Goal: Navigation & Orientation: Find specific page/section

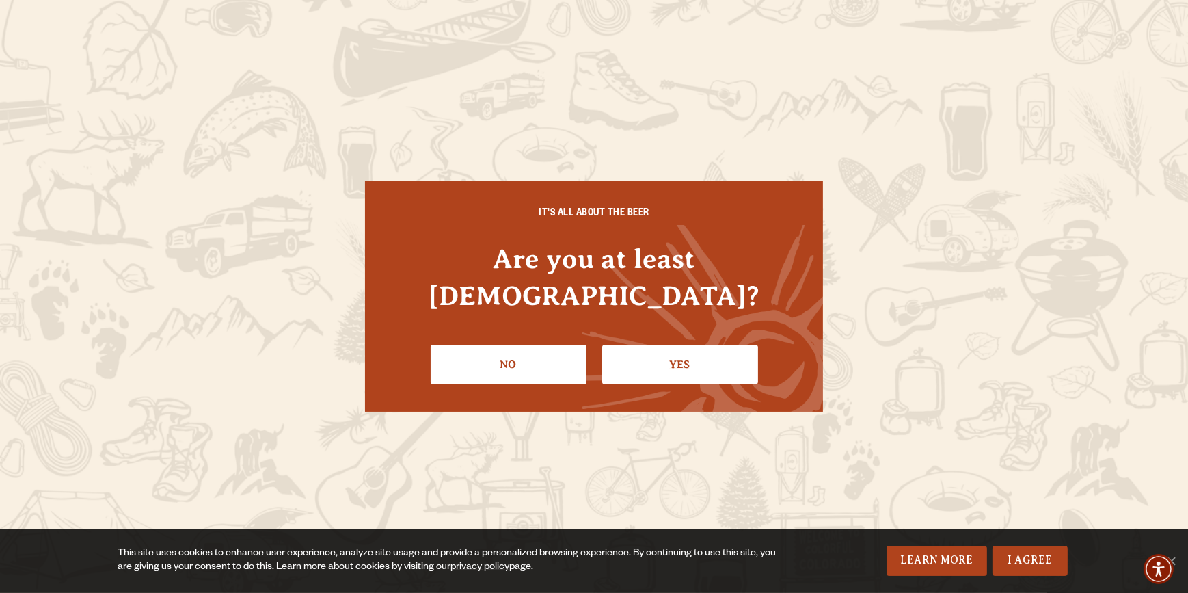
click at [682, 345] on link "Yes" at bounding box center [680, 365] width 156 height 40
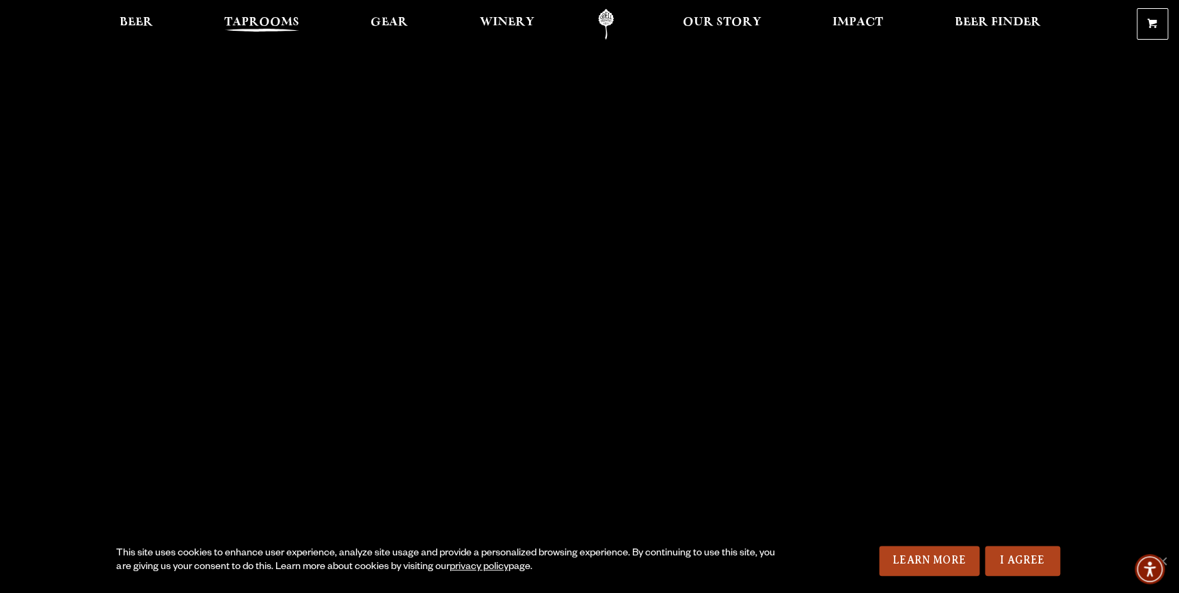
click at [259, 18] on span "Taprooms" at bounding box center [261, 22] width 75 height 11
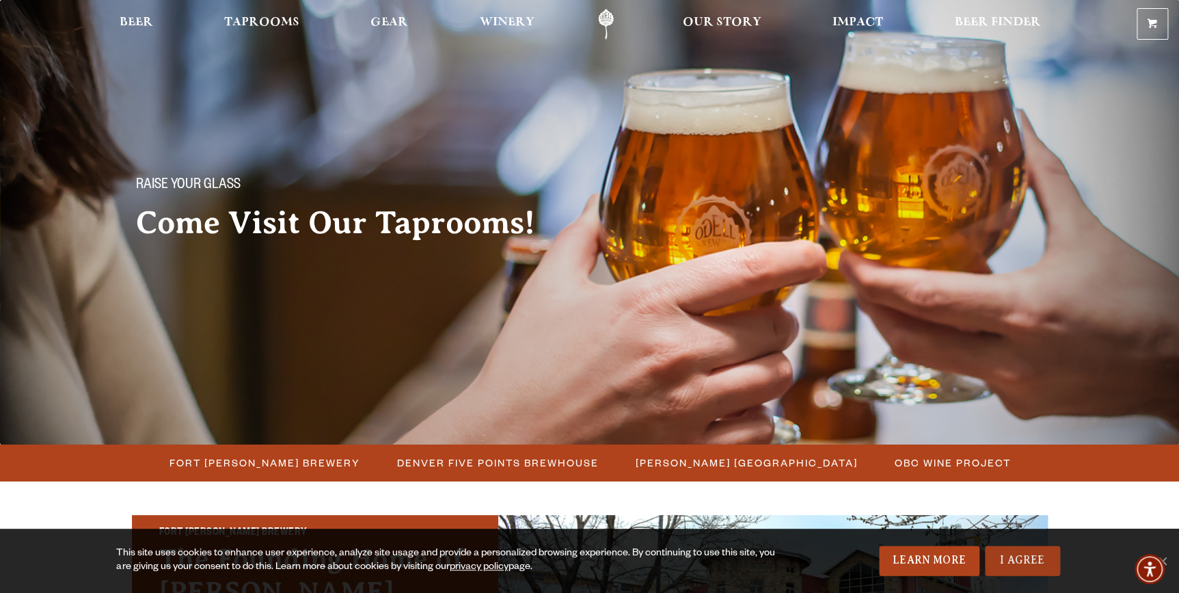
click at [1042, 567] on link "I Agree" at bounding box center [1022, 561] width 75 height 30
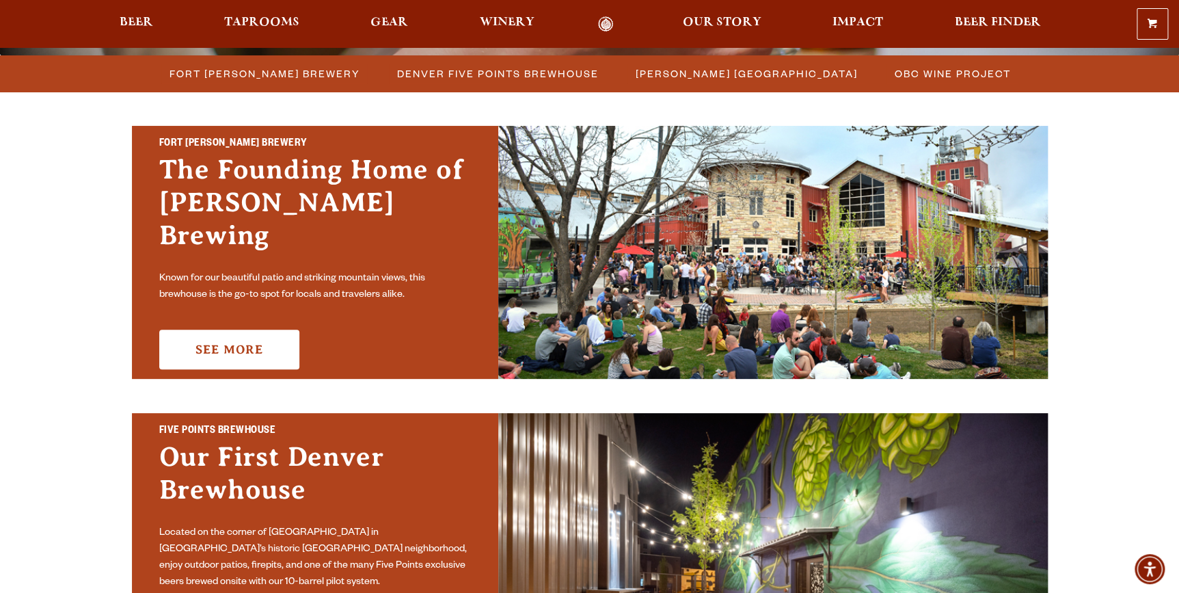
scroll to position [310, 0]
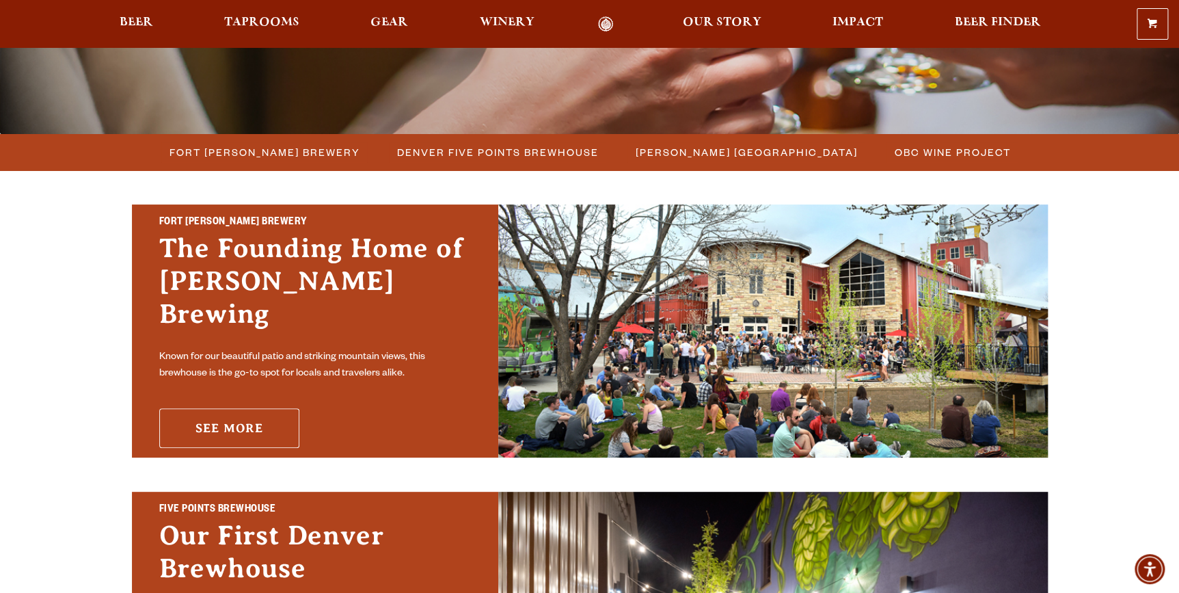
click at [233, 421] on link "See More" at bounding box center [229, 428] width 140 height 40
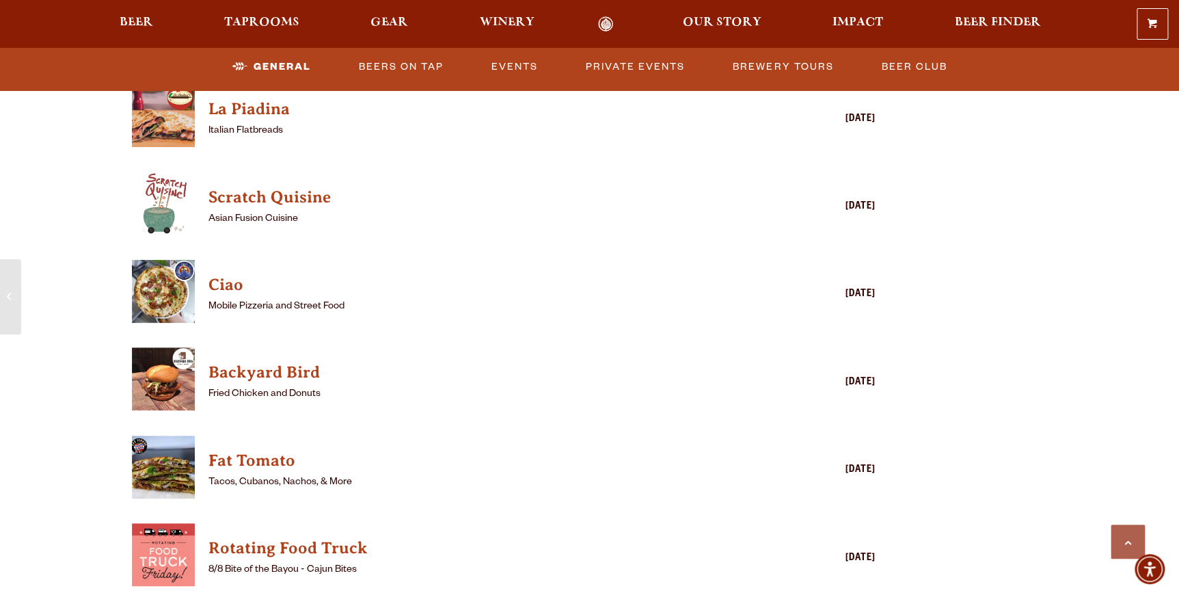
scroll to position [1429, 0]
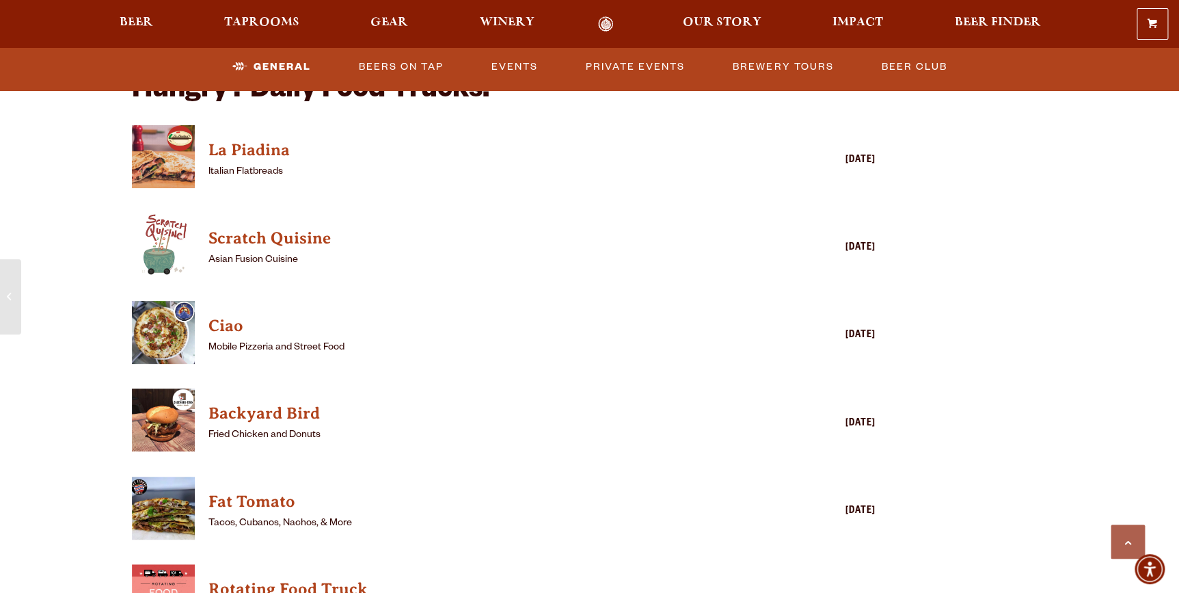
click at [153, 410] on img "View Backyard Bird details (opens in a new window)" at bounding box center [163, 419] width 63 height 63
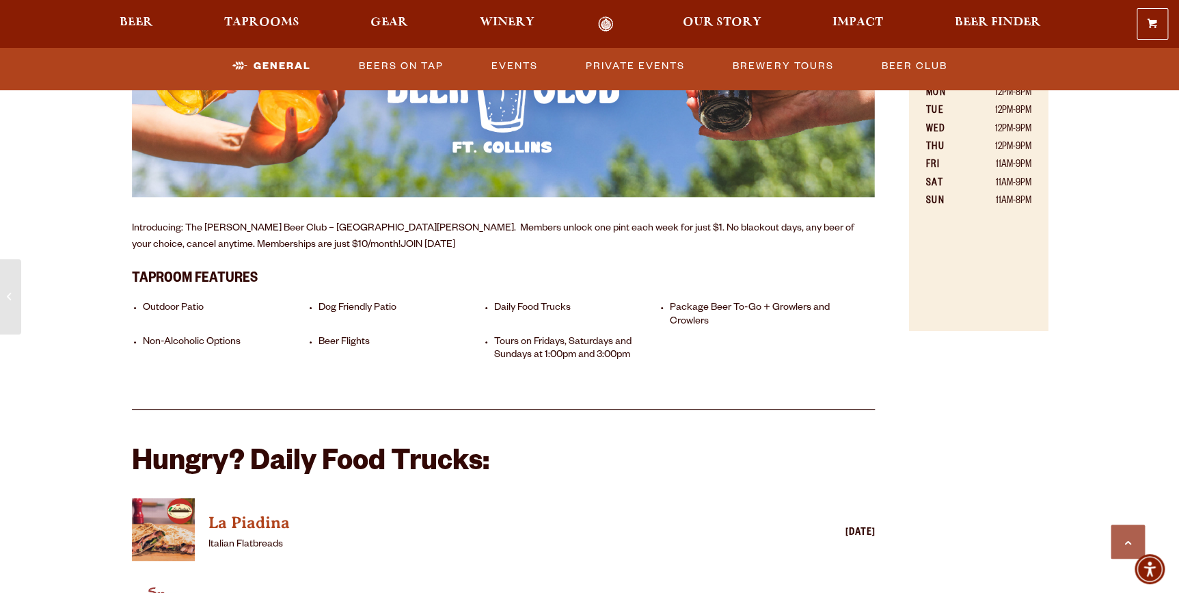
scroll to position [684, 0]
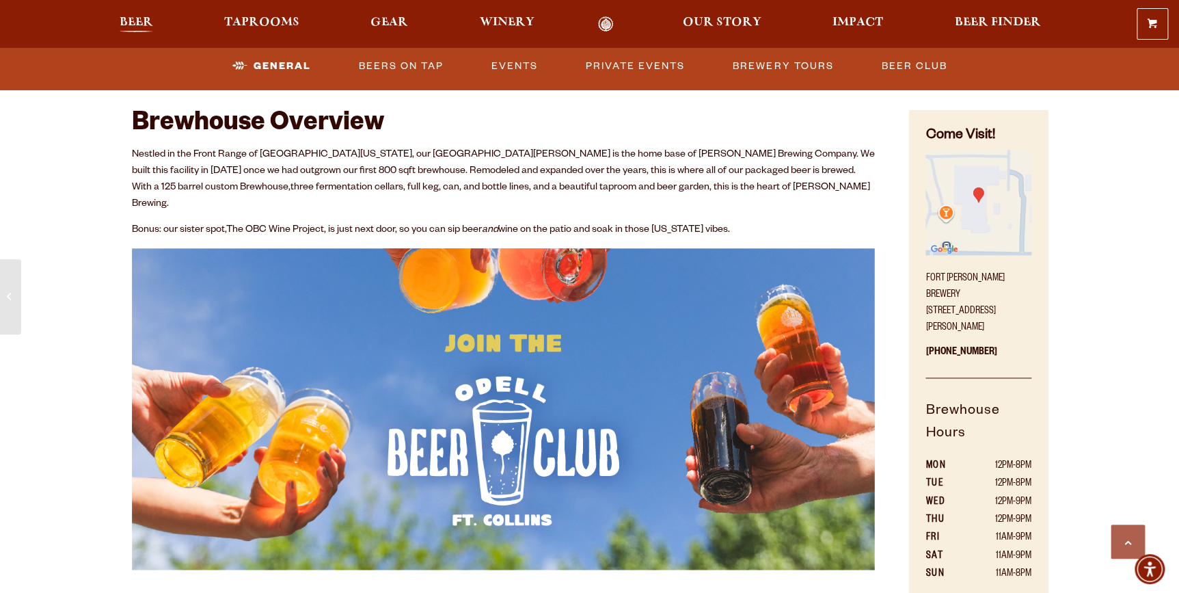
click at [137, 17] on span "Beer" at bounding box center [136, 22] width 33 height 11
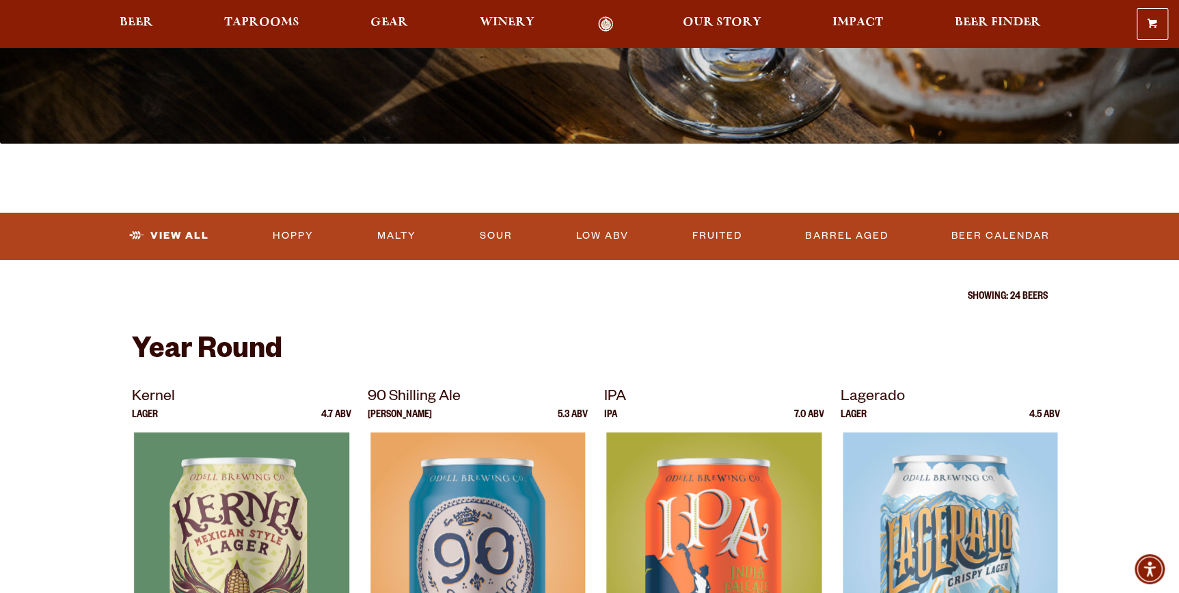
scroll to position [310, 0]
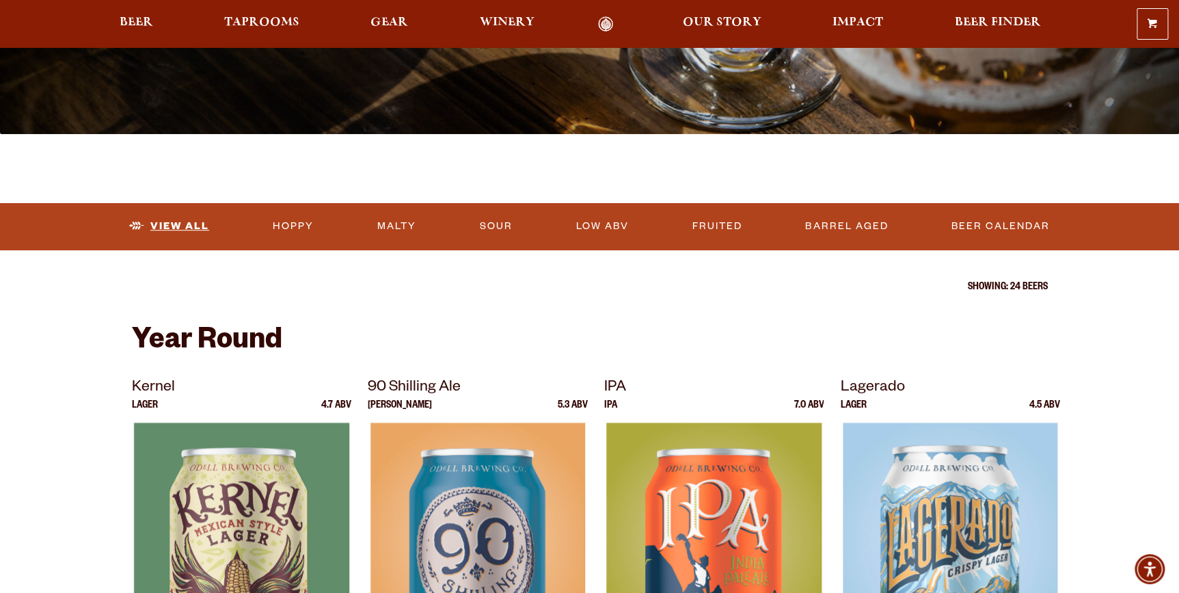
click at [163, 219] on link "View All" at bounding box center [169, 226] width 91 height 31
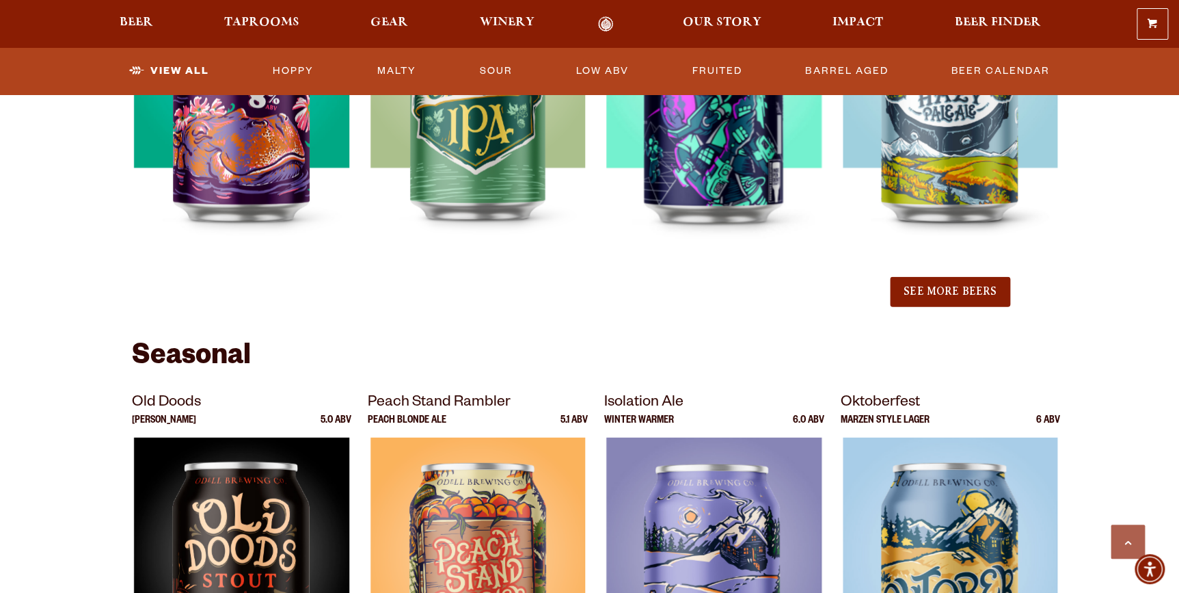
scroll to position [1615, 0]
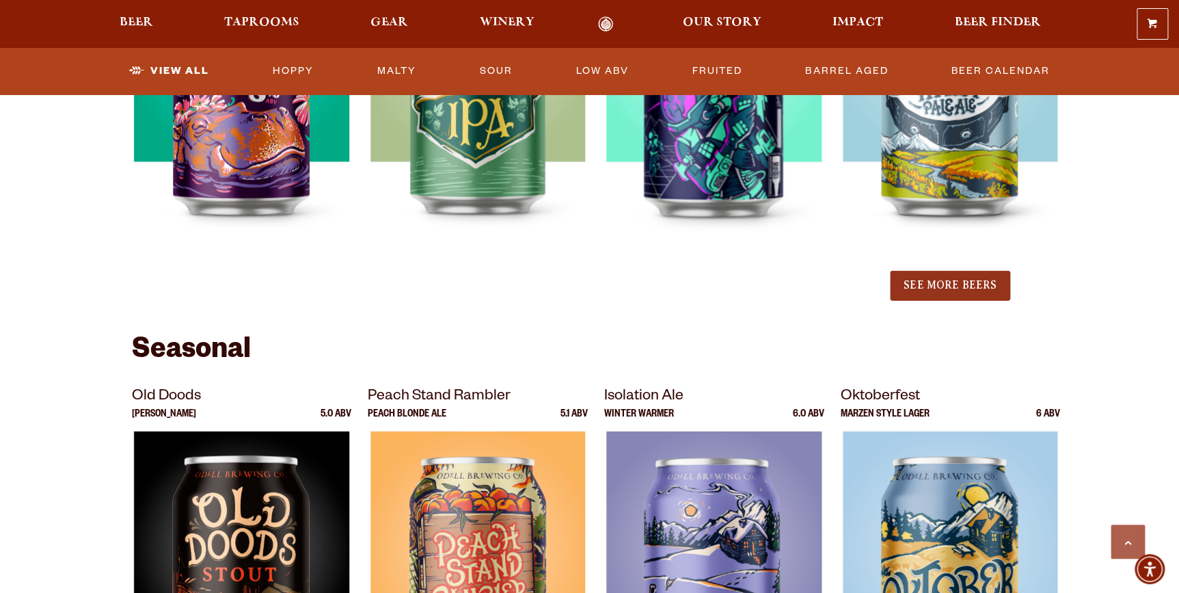
click at [935, 291] on button "See More Beers" at bounding box center [950, 286] width 120 height 30
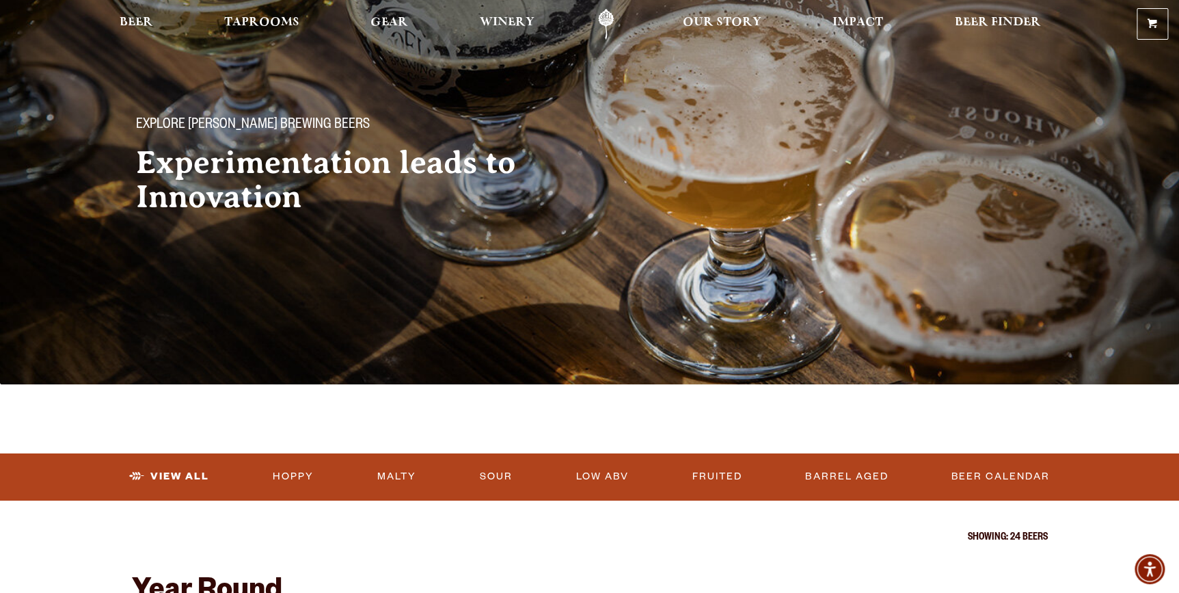
scroll to position [0, 0]
